Goal: Task Accomplishment & Management: Complete application form

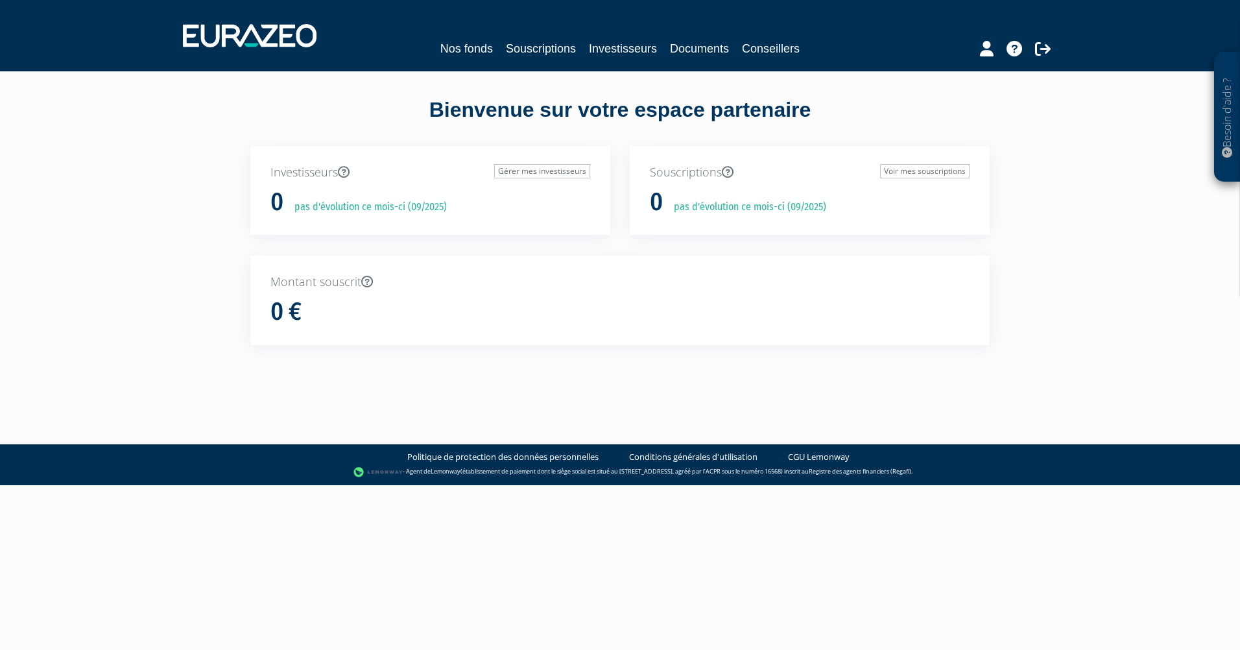
click at [1072, 243] on div "Besoin d'aide ? × J'ai besoin d'aide Si vous avez une question à propos du fonc…" at bounding box center [620, 196] width 1240 height 392
click at [514, 50] on link "Souscriptions" at bounding box center [541, 49] width 70 height 18
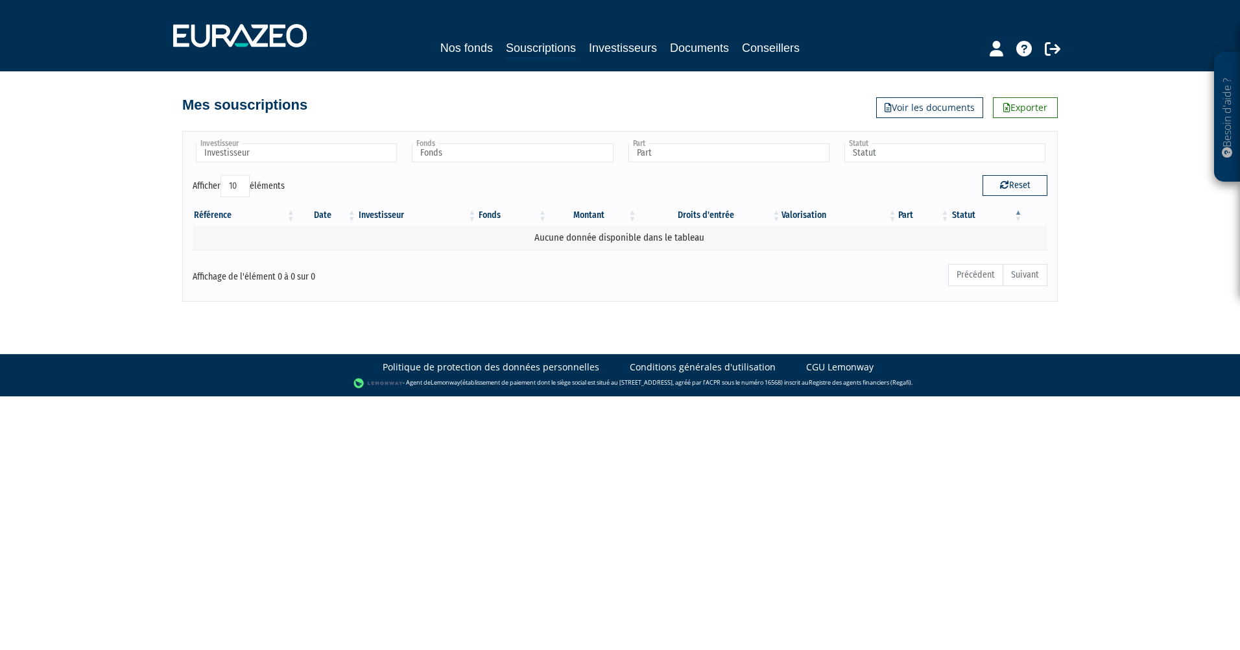
click at [504, 322] on body "Besoin d'aide ? × J'ai besoin d'aide Si vous avez une question à propos du fonc…" at bounding box center [620, 198] width 1240 height 396
click at [992, 52] on icon at bounding box center [996, 49] width 14 height 16
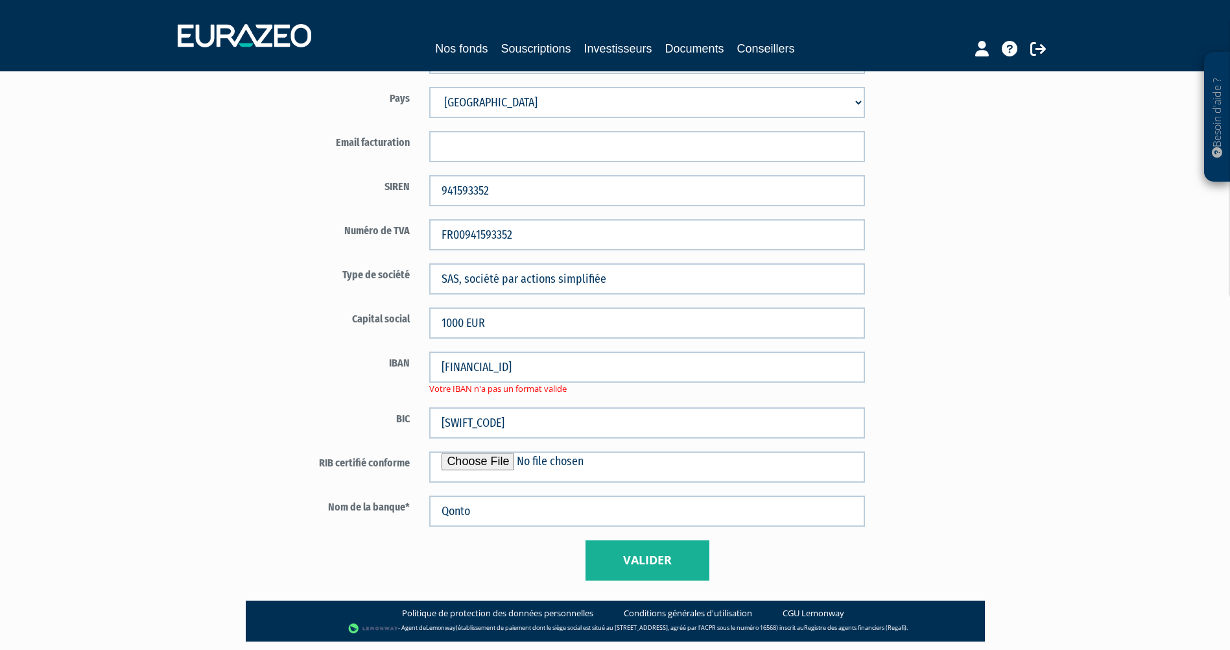
scroll to position [637, 0]
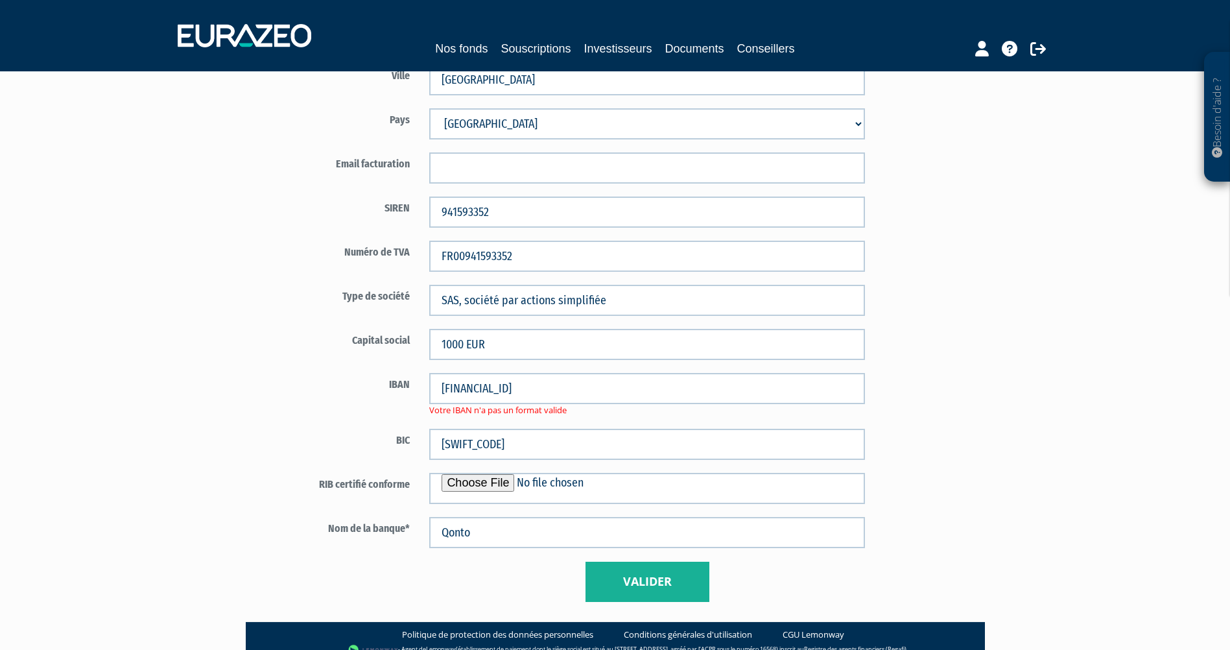
click at [270, 386] on label "IBAN" at bounding box center [344, 382] width 152 height 19
click at [272, 408] on div "IBAN FR76 1695 8000 0107 9519 0381 588 Votre IBAN n'a pas un format valide" at bounding box center [571, 394] width 607 height 43
click at [277, 384] on label "IBAN" at bounding box center [344, 382] width 152 height 19
click at [478, 482] on input "file" at bounding box center [647, 488] width 436 height 31
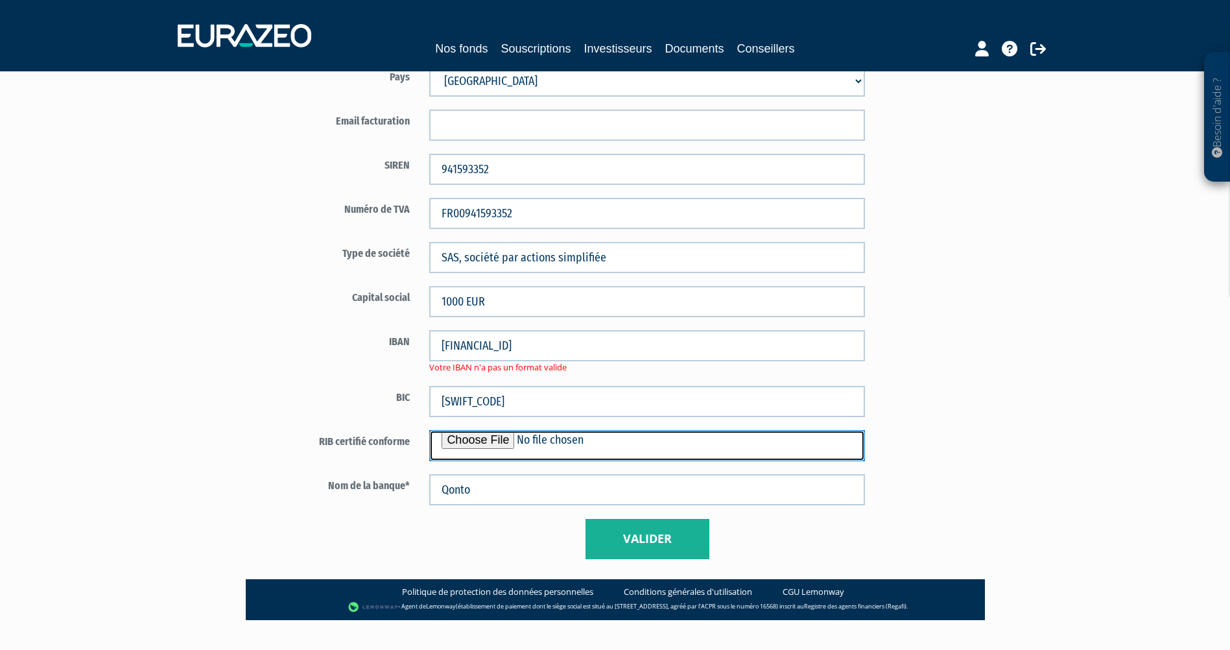
scroll to position [701, 0]
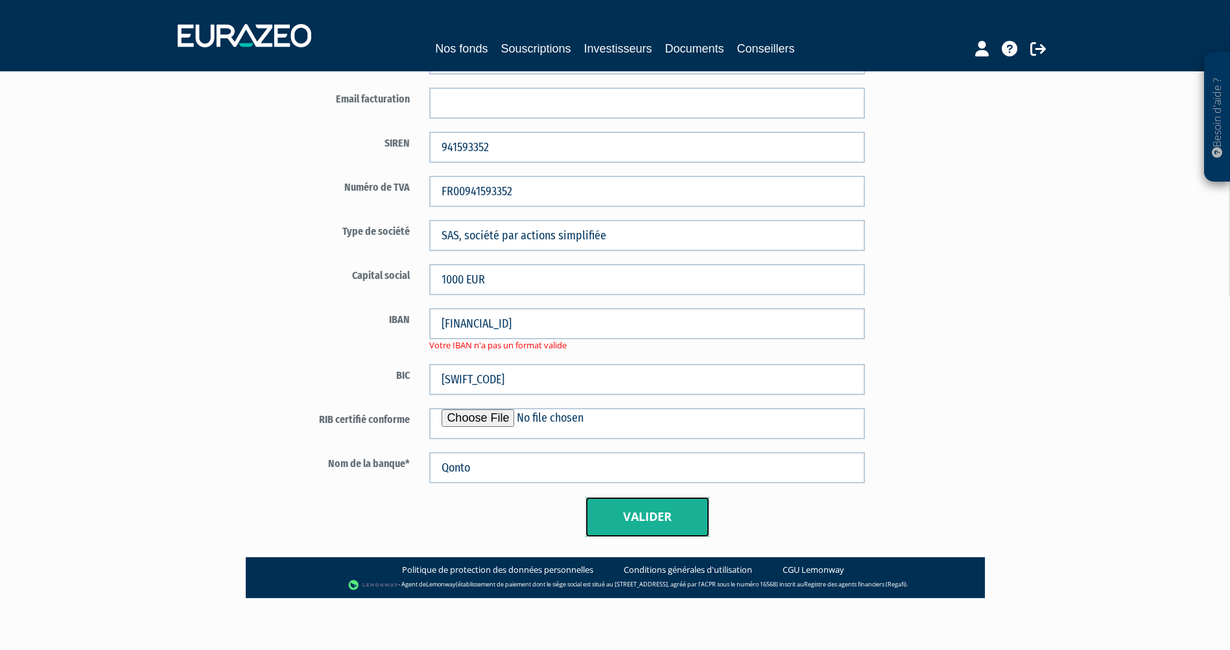
click at [676, 516] on button "Valider" at bounding box center [647, 517] width 124 height 40
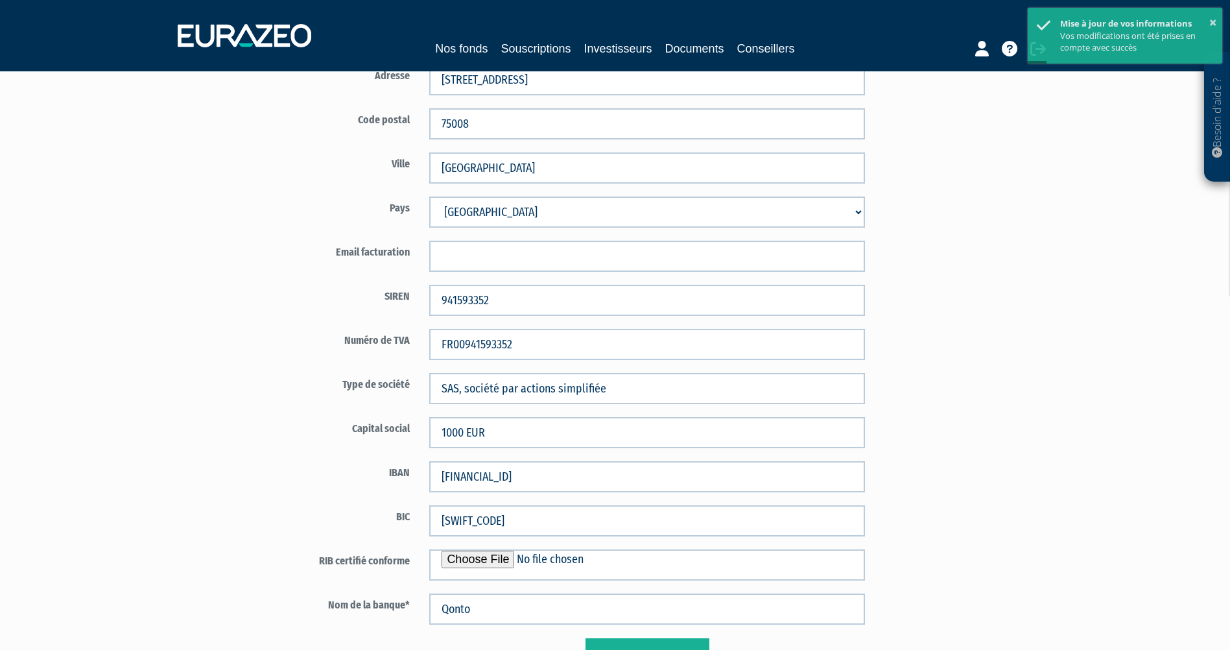
scroll to position [689, 0]
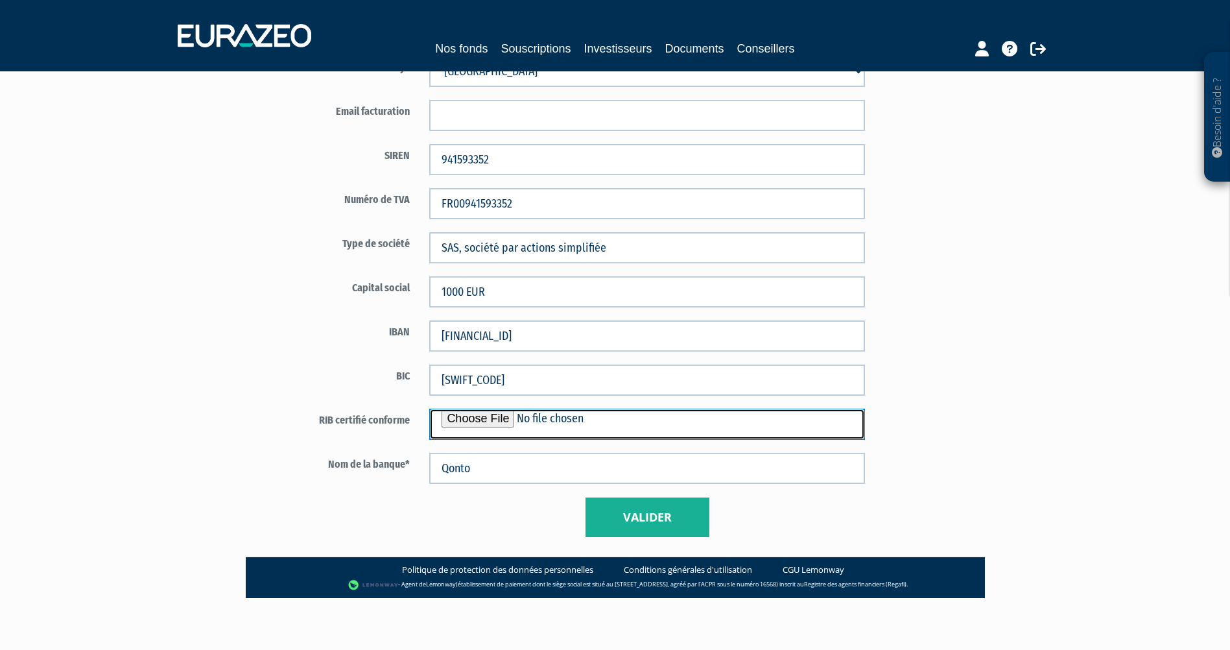
click at [473, 418] on input "file" at bounding box center [647, 423] width 436 height 31
type input "C:\fakepath\RIB Kantum Partners (1).pdf"
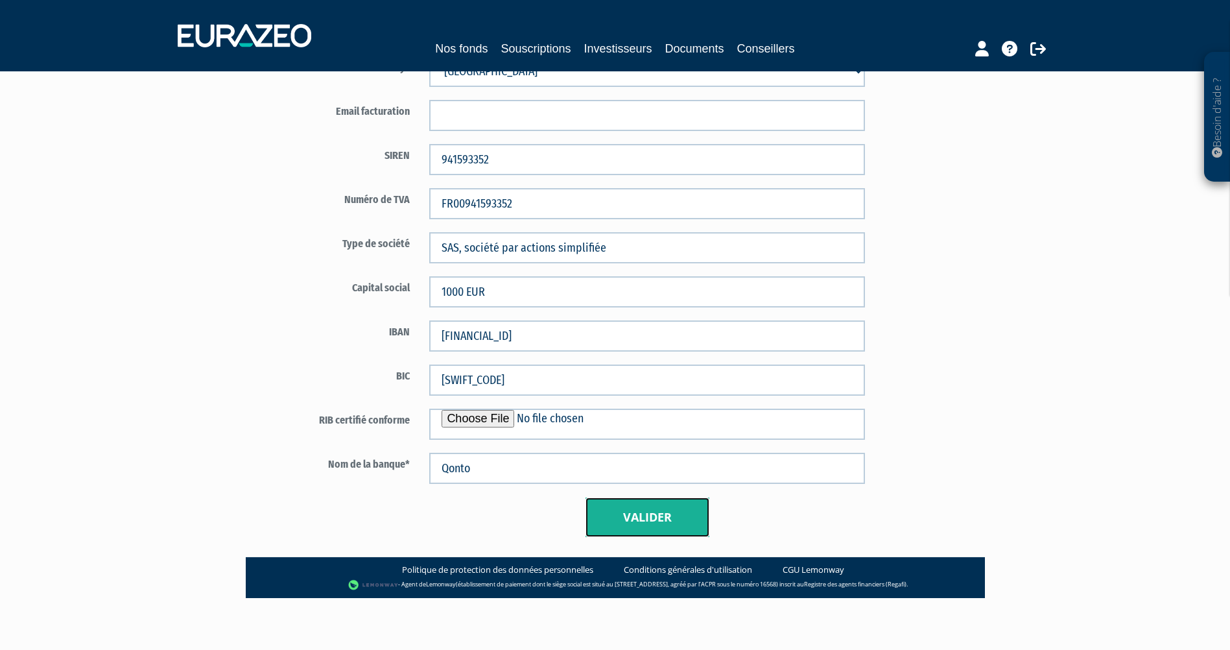
click at [657, 516] on button "Valider" at bounding box center [647, 517] width 124 height 40
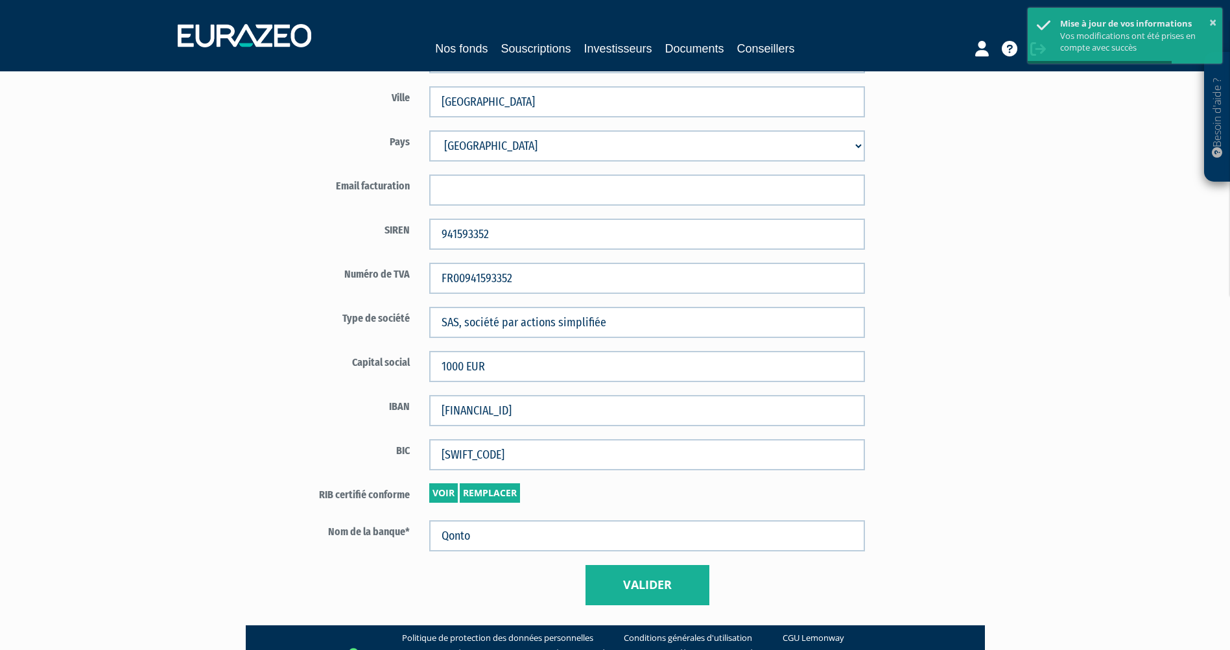
scroll to position [683, 0]
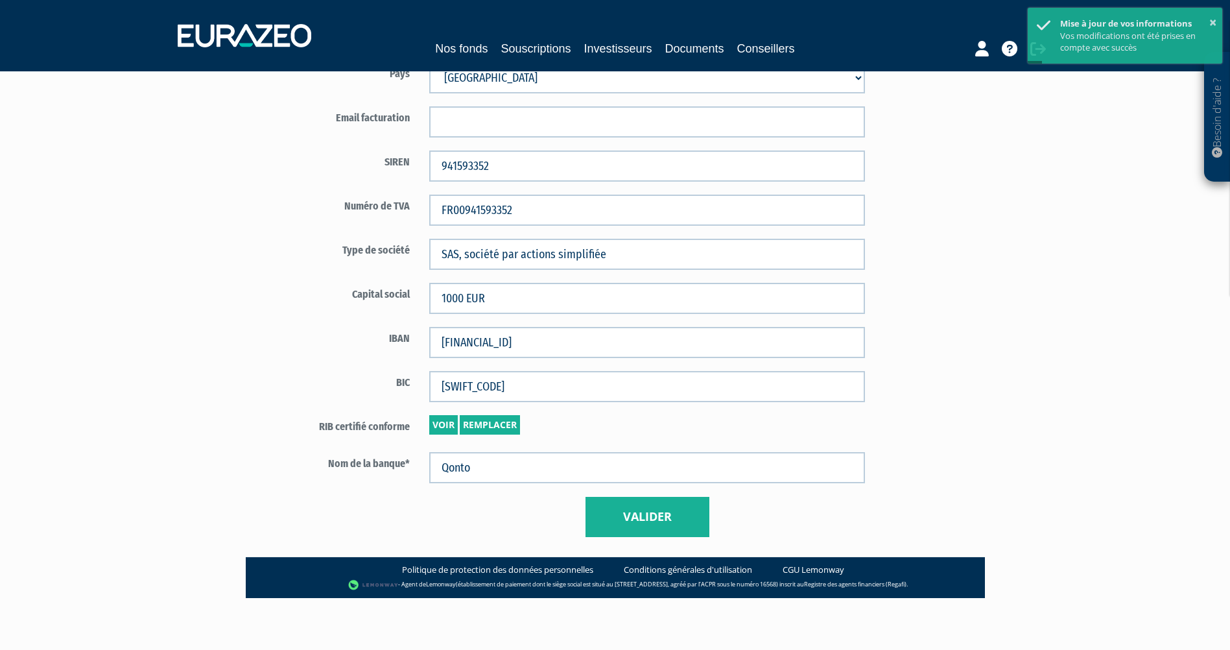
click at [236, 362] on div "Code distributeur 3525 KANTUM PARTNERS 25005053" at bounding box center [485, 14] width 499 height 1083
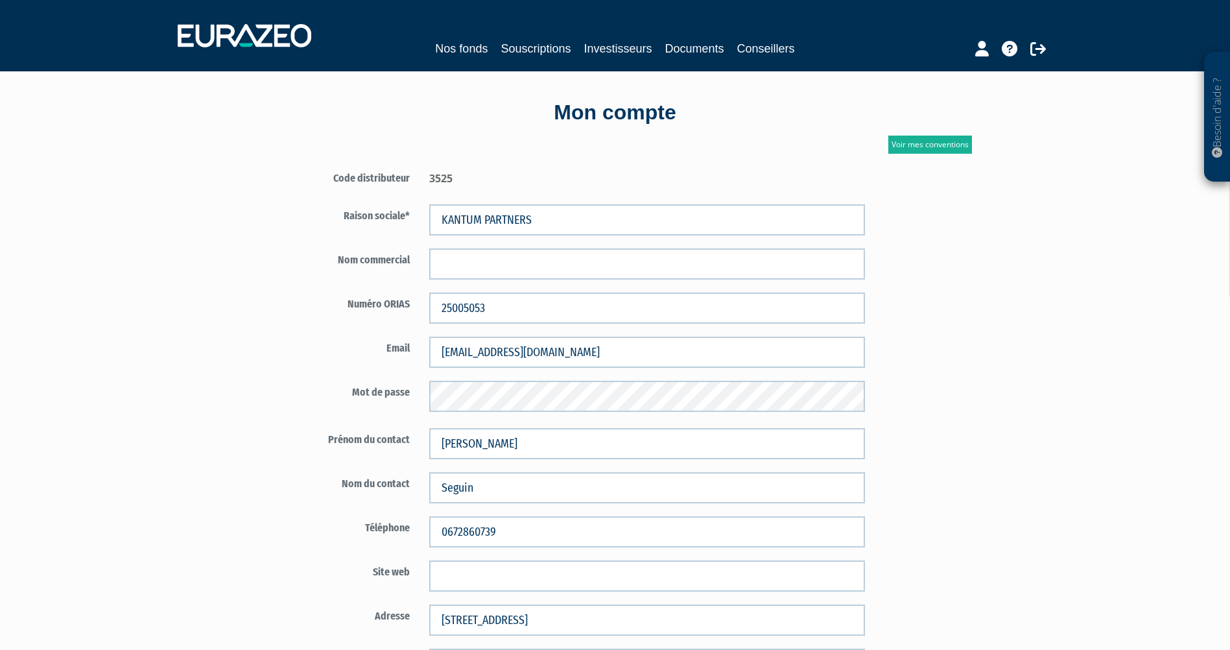
scroll to position [0, 0]
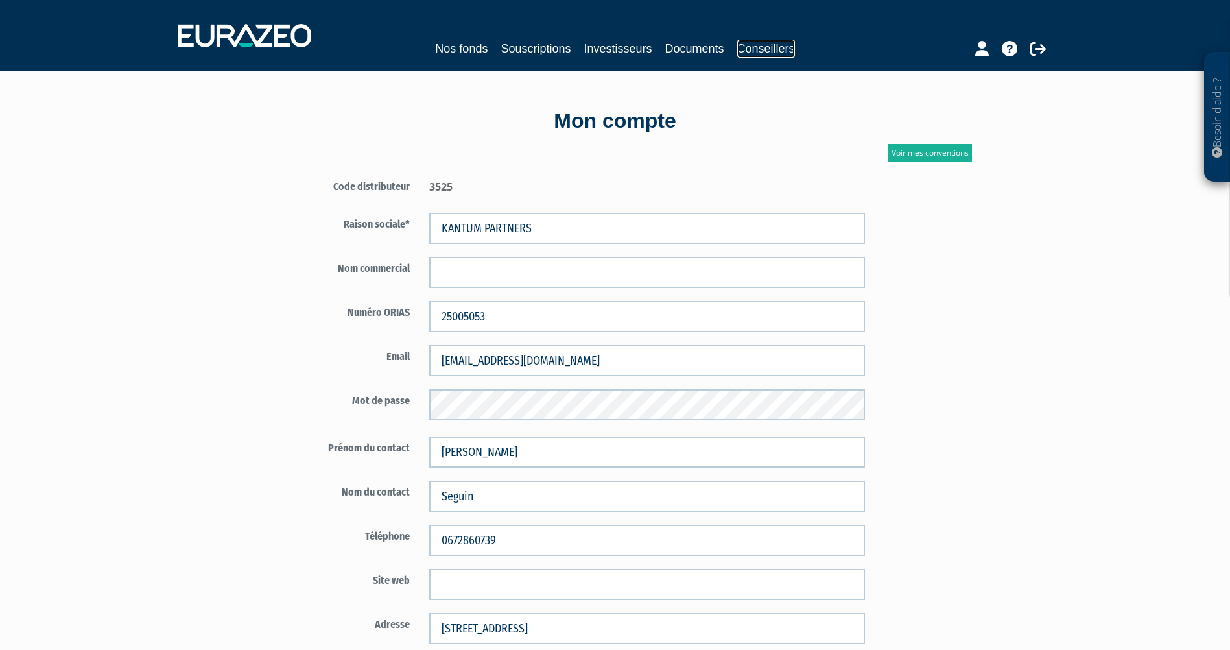
click at [763, 49] on link "Conseillers" at bounding box center [766, 49] width 58 height 18
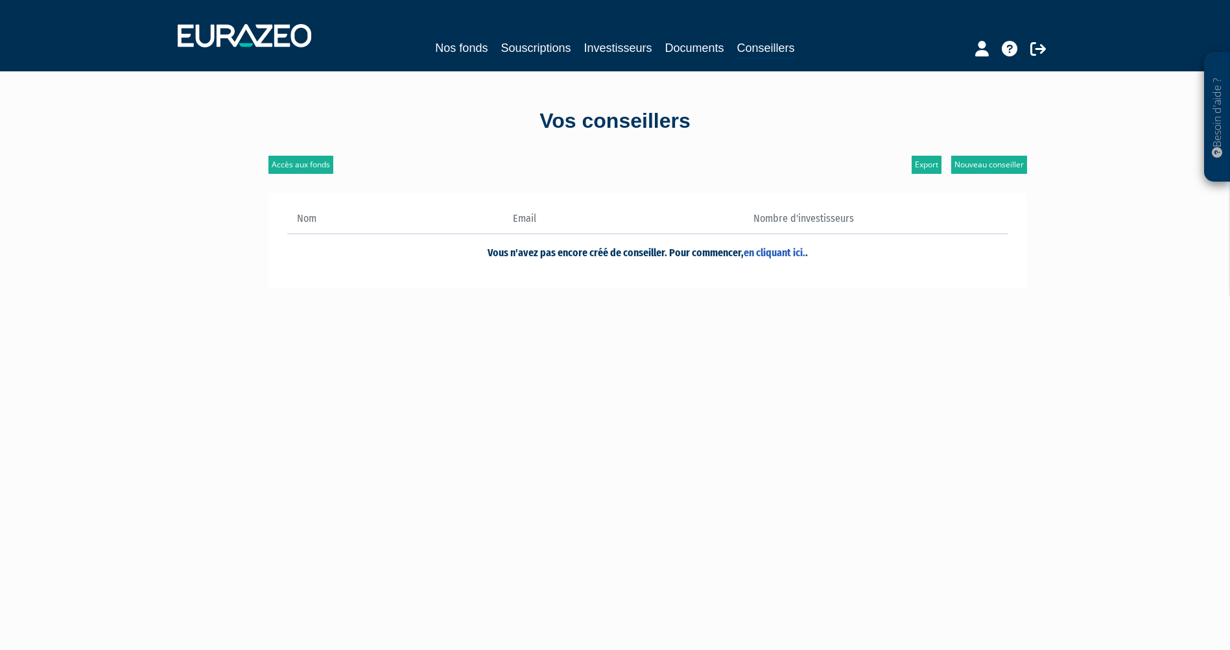
click at [139, 322] on div "Besoin d'aide ? × J'ai besoin d'aide Si vous avez une question à propos du fonc…" at bounding box center [615, 423] width 1230 height 847
click at [886, 339] on div "Accès aux fonds Nouveau conseiller Export Nom Email Nombre d'investisseurs en c…" at bounding box center [615, 481] width 758 height 650
click at [1002, 169] on link "Nouveau conseiller" at bounding box center [989, 165] width 76 height 18
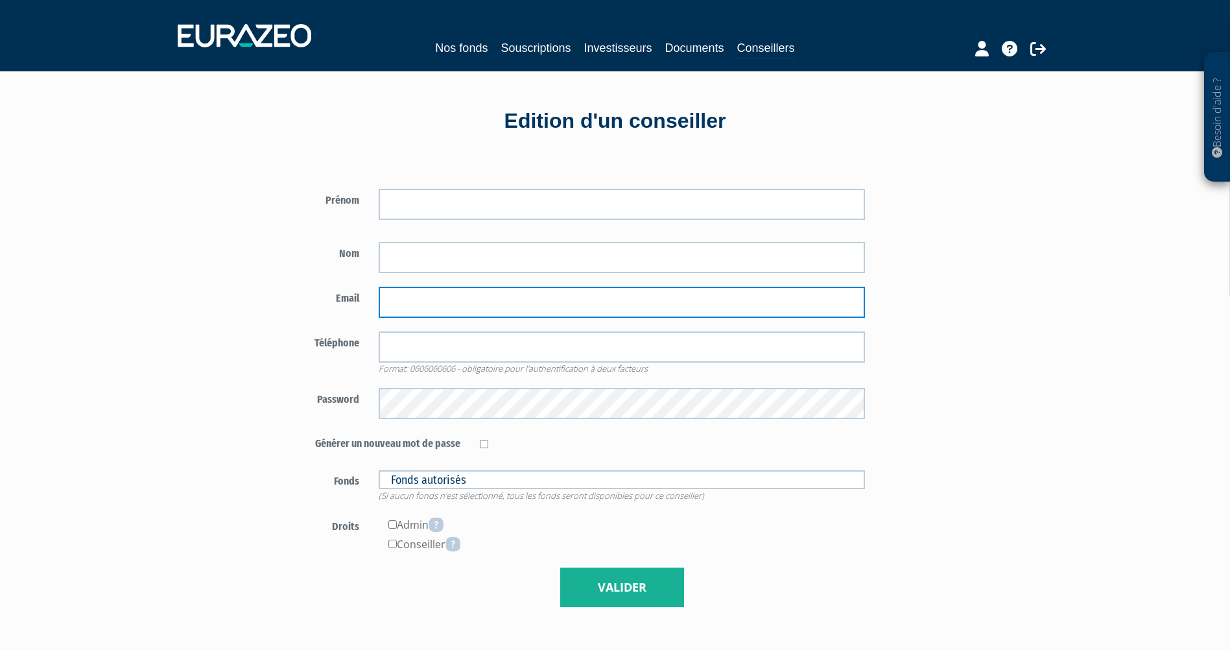
type input "[EMAIL_ADDRESS][DOMAIN_NAME]"
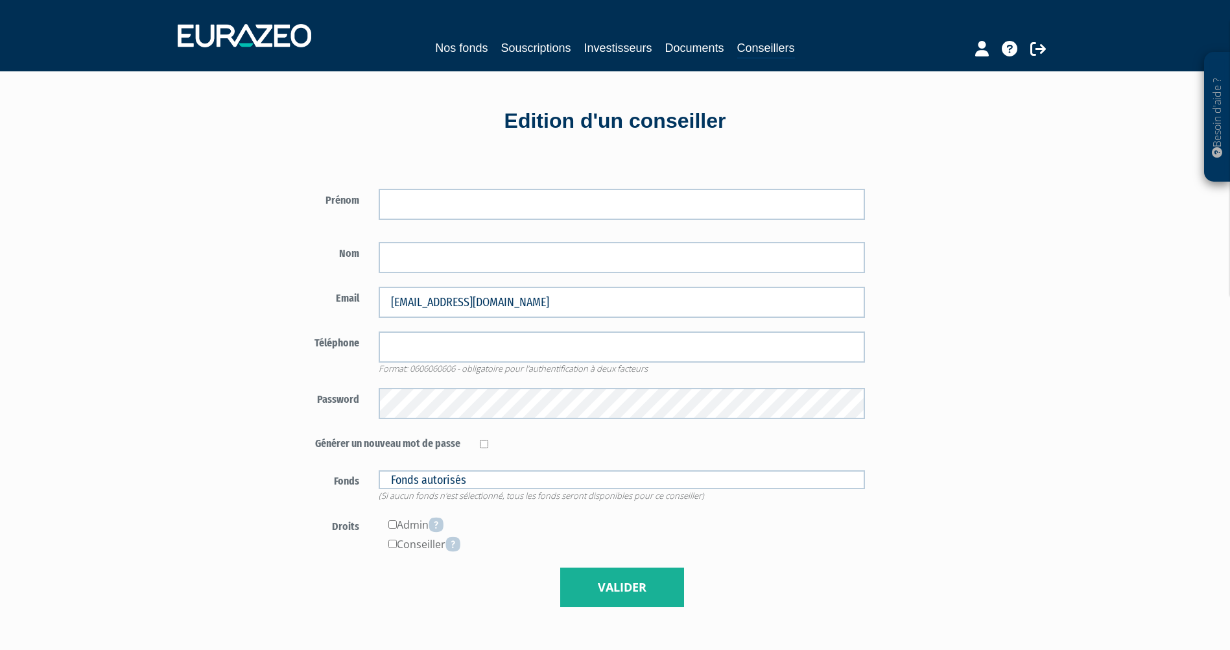
click at [253, 448] on div "Prénom" at bounding box center [485, 391] width 499 height 471
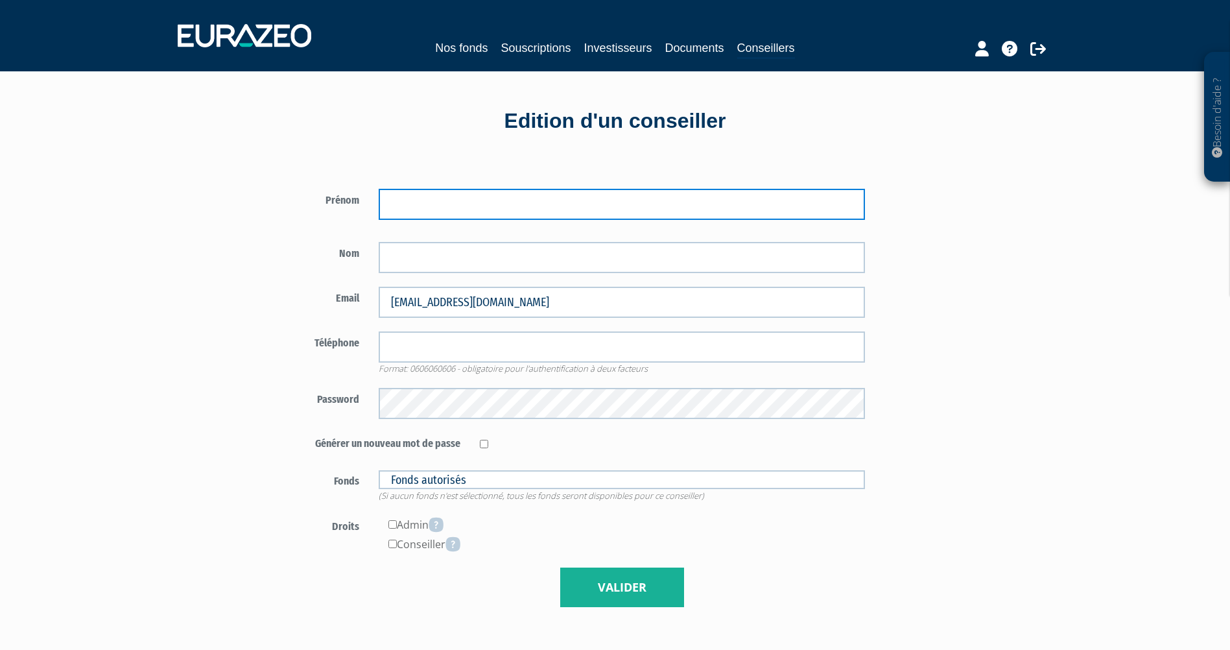
click at [429, 211] on input "text" at bounding box center [622, 204] width 486 height 31
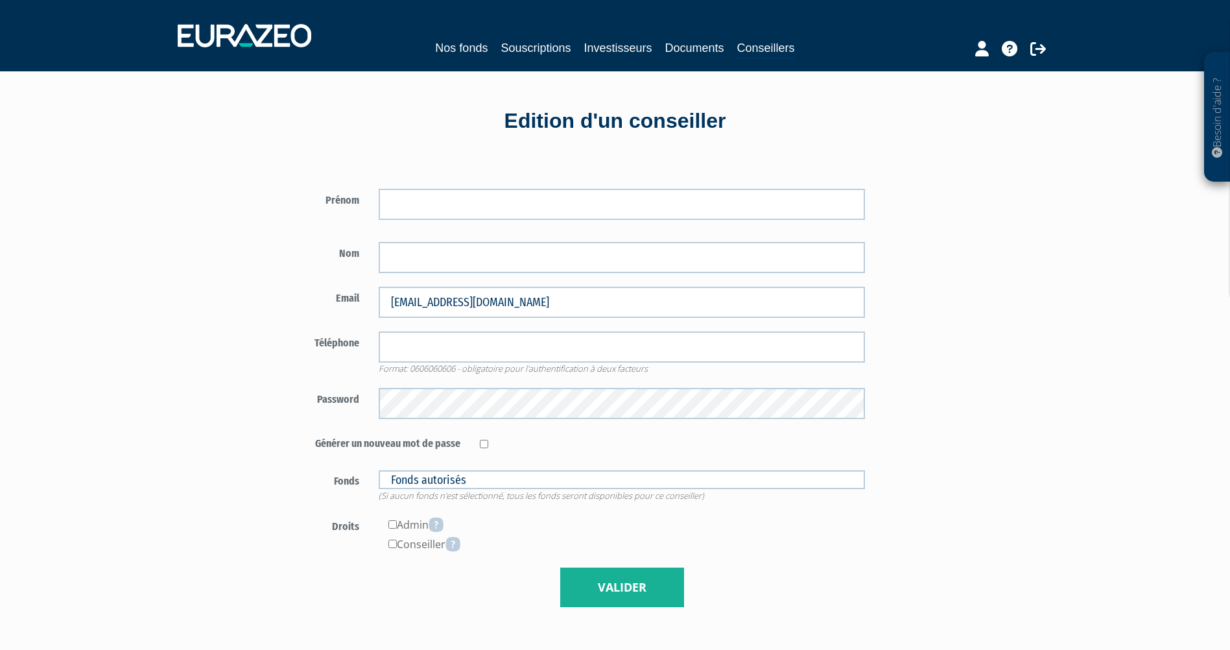
click at [237, 253] on div "Prénom" at bounding box center [485, 391] width 499 height 471
click at [231, 261] on div "Besoin d'aide ? × J'ai besoin d'aide Si vous avez une question à propos du fonc…" at bounding box center [615, 423] width 1230 height 847
click at [236, 331] on div "Prénom" at bounding box center [485, 391] width 499 height 471
click at [243, 392] on div "Prénom" at bounding box center [485, 391] width 499 height 471
click at [536, 478] on input "text" at bounding box center [622, 479] width 486 height 19
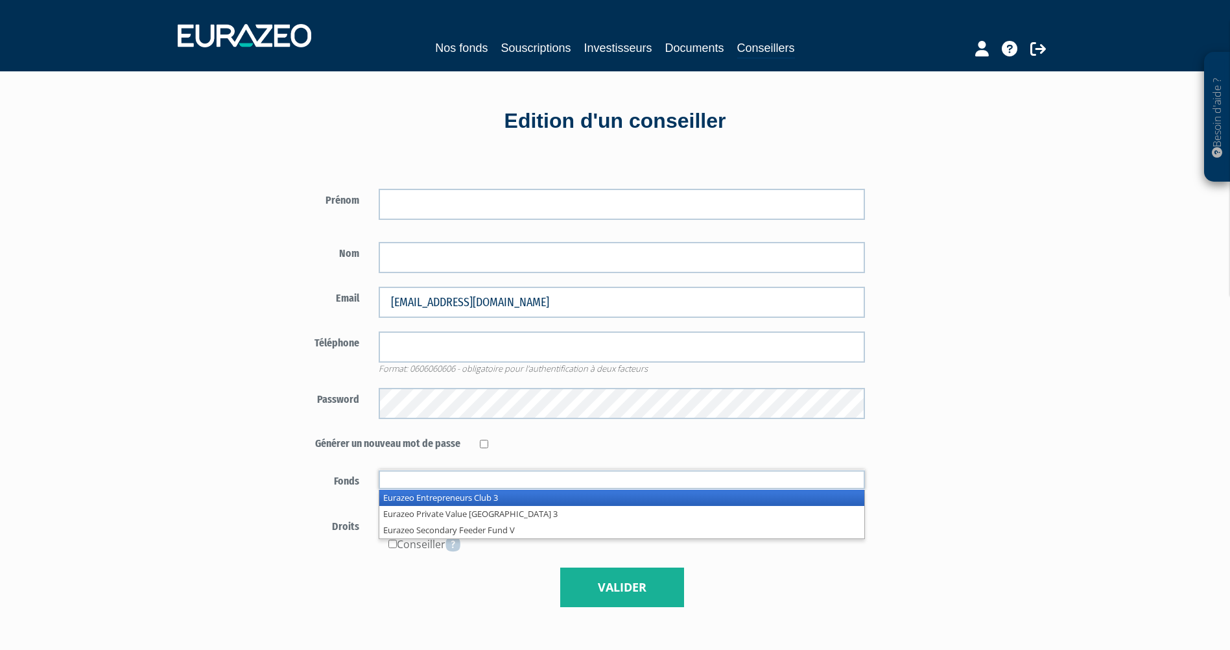
click at [265, 479] on div "Prénom" at bounding box center [485, 391] width 499 height 471
type input "Fonds autorisés"
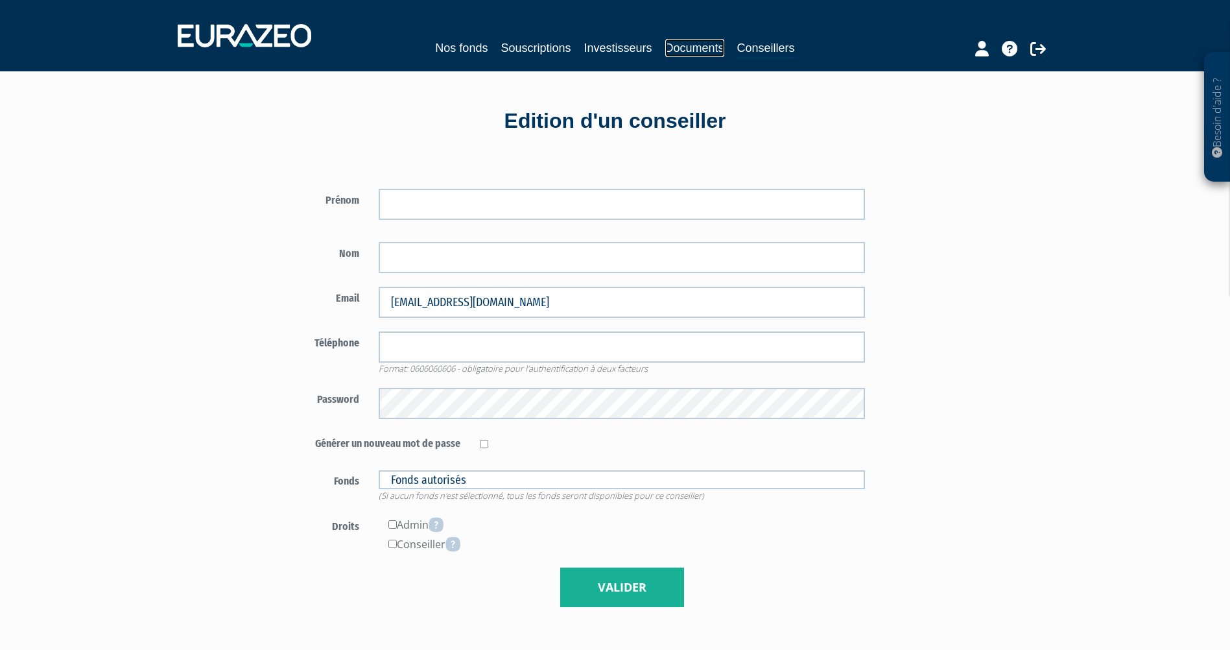
click at [693, 52] on link "Documents" at bounding box center [694, 48] width 59 height 18
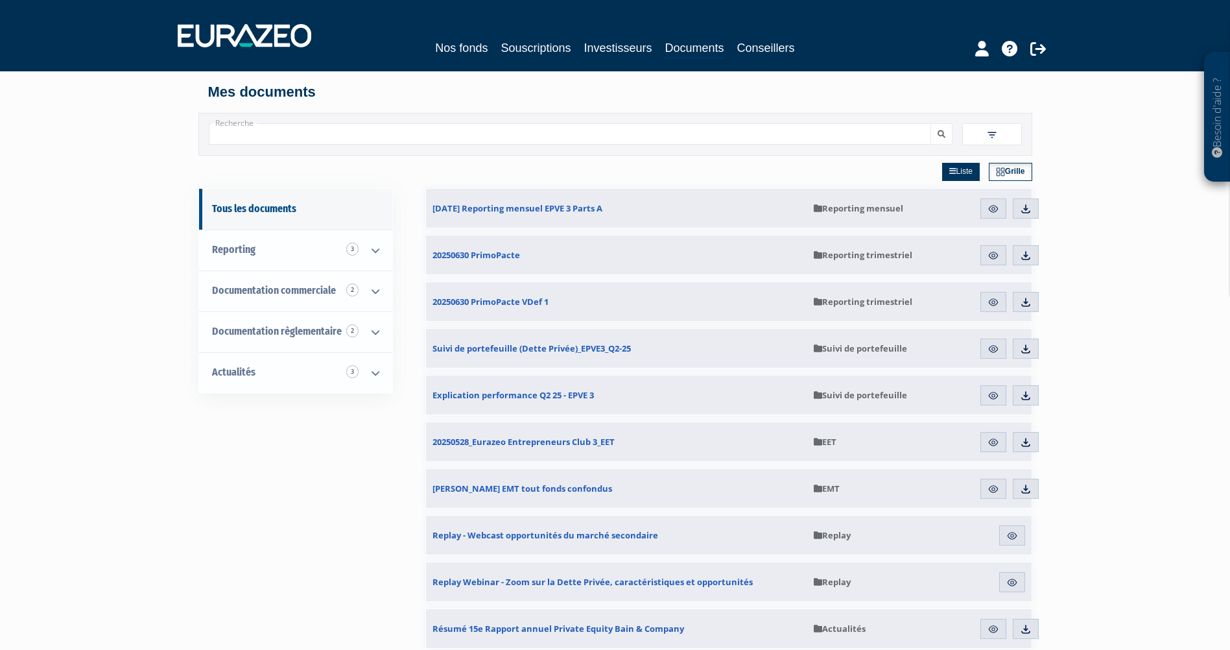
click at [100, 284] on div "Besoin d'aide ? × J'ai besoin d'aide Si vous avez une question à propos du fonc…" at bounding box center [615, 425] width 1230 height 850
click at [121, 288] on div "Besoin d'aide ? × J'ai besoin d'aide Si vous avez une question à propos du fonc…" at bounding box center [615, 425] width 1230 height 850
click at [148, 286] on div "Besoin d'aide ? × J'ai besoin d'aide Si vous avez une question à propos du fonc…" at bounding box center [615, 425] width 1230 height 850
